Goal: Information Seeking & Learning: Check status

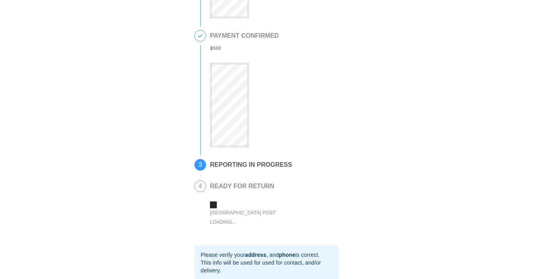
scroll to position [186, 0]
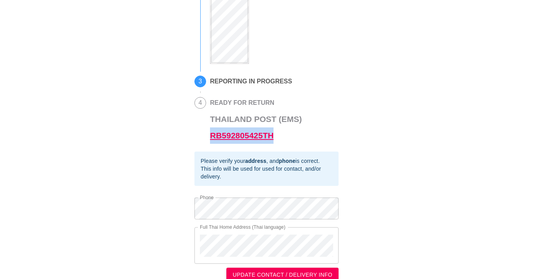
drag, startPoint x: 291, startPoint y: 136, endPoint x: 211, endPoint y: 136, distance: 79.9
click at [211, 136] on h3 "Thailand Post (EMS) RB592805425TH" at bounding box center [256, 127] width 92 height 33
copy link "RB592805425TH"
click at [221, 144] on h3 "Thailand Post (EMS) RB592805425TH" at bounding box center [256, 127] width 92 height 33
click at [225, 138] on link "RB592805425TH" at bounding box center [242, 135] width 64 height 9
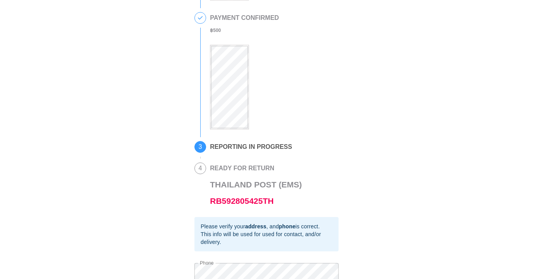
scroll to position [123, 0]
